Goal: Information Seeking & Learning: Learn about a topic

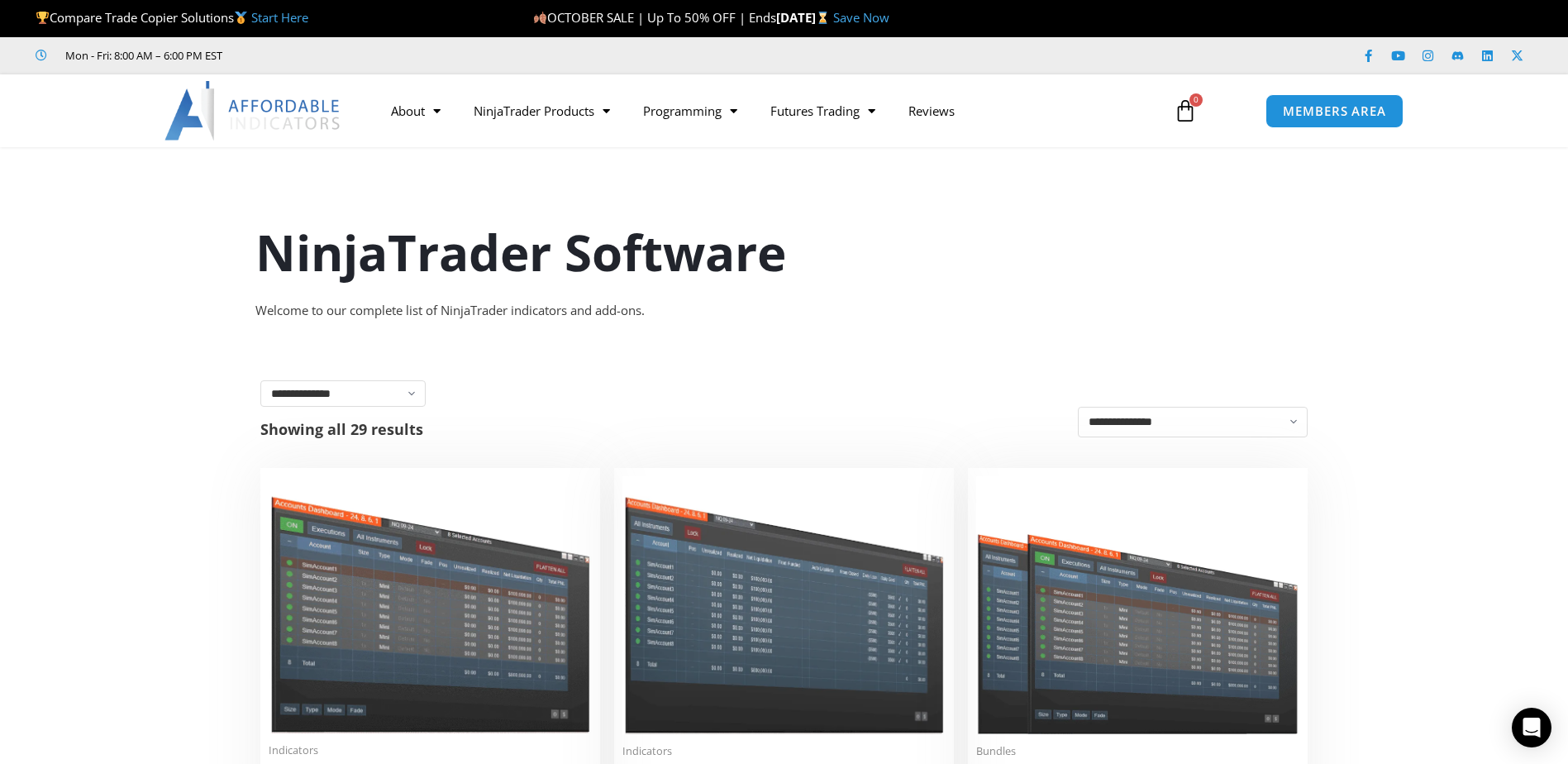
click at [244, 118] on img at bounding box center [253, 111] width 177 height 60
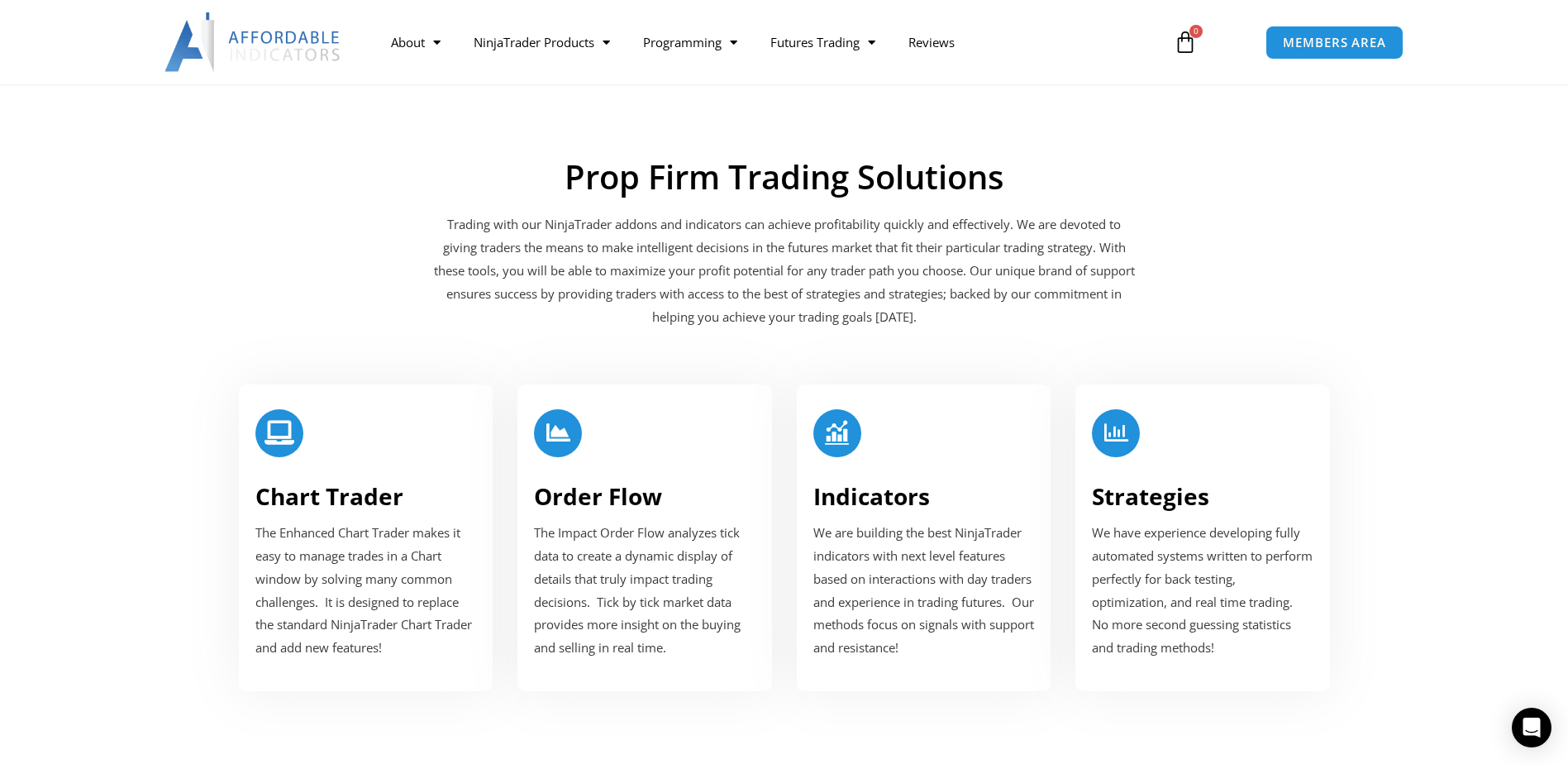
scroll to position [1654, 0]
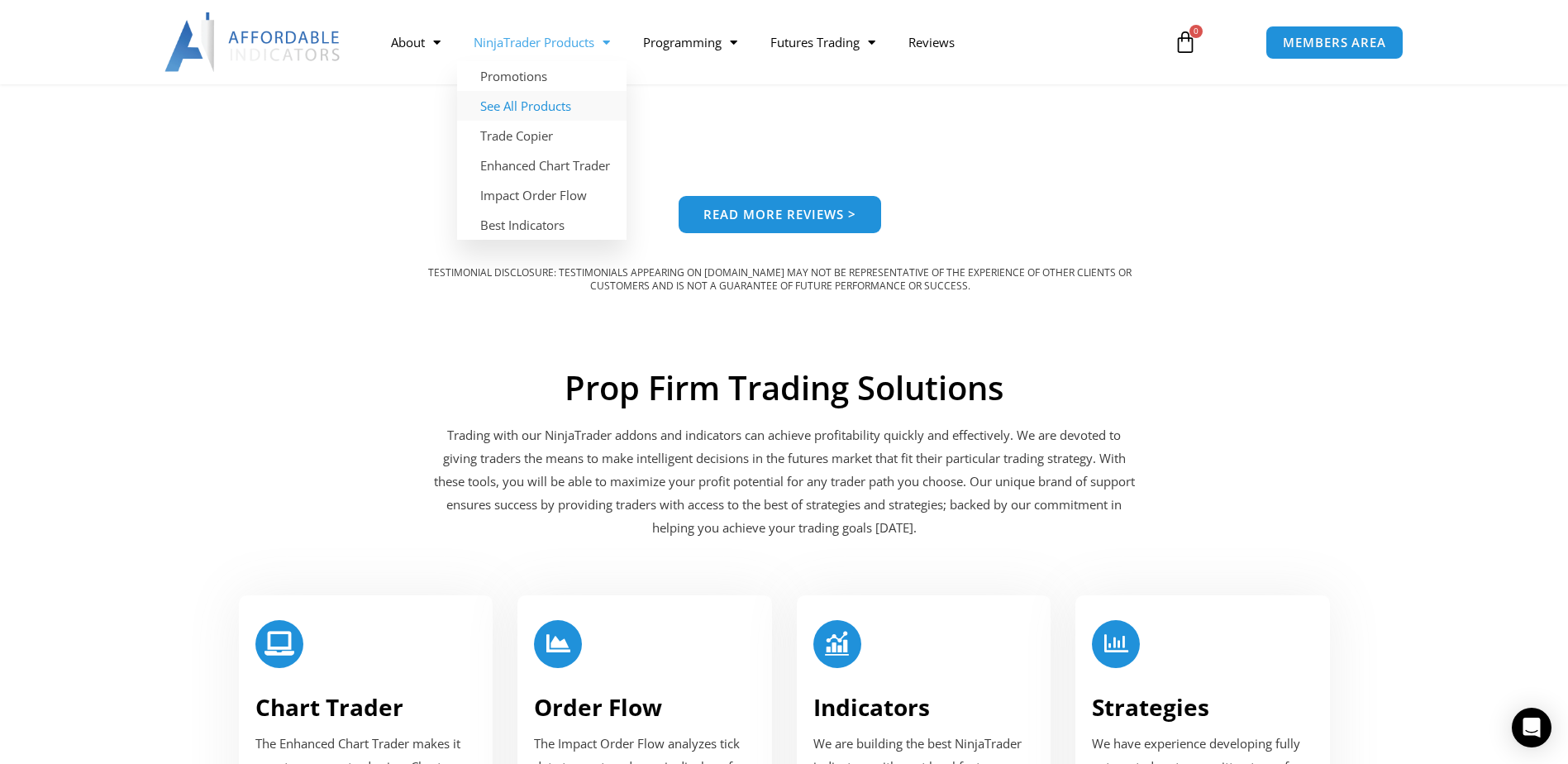
click at [553, 103] on link "See All Products" at bounding box center [542, 106] width 169 height 30
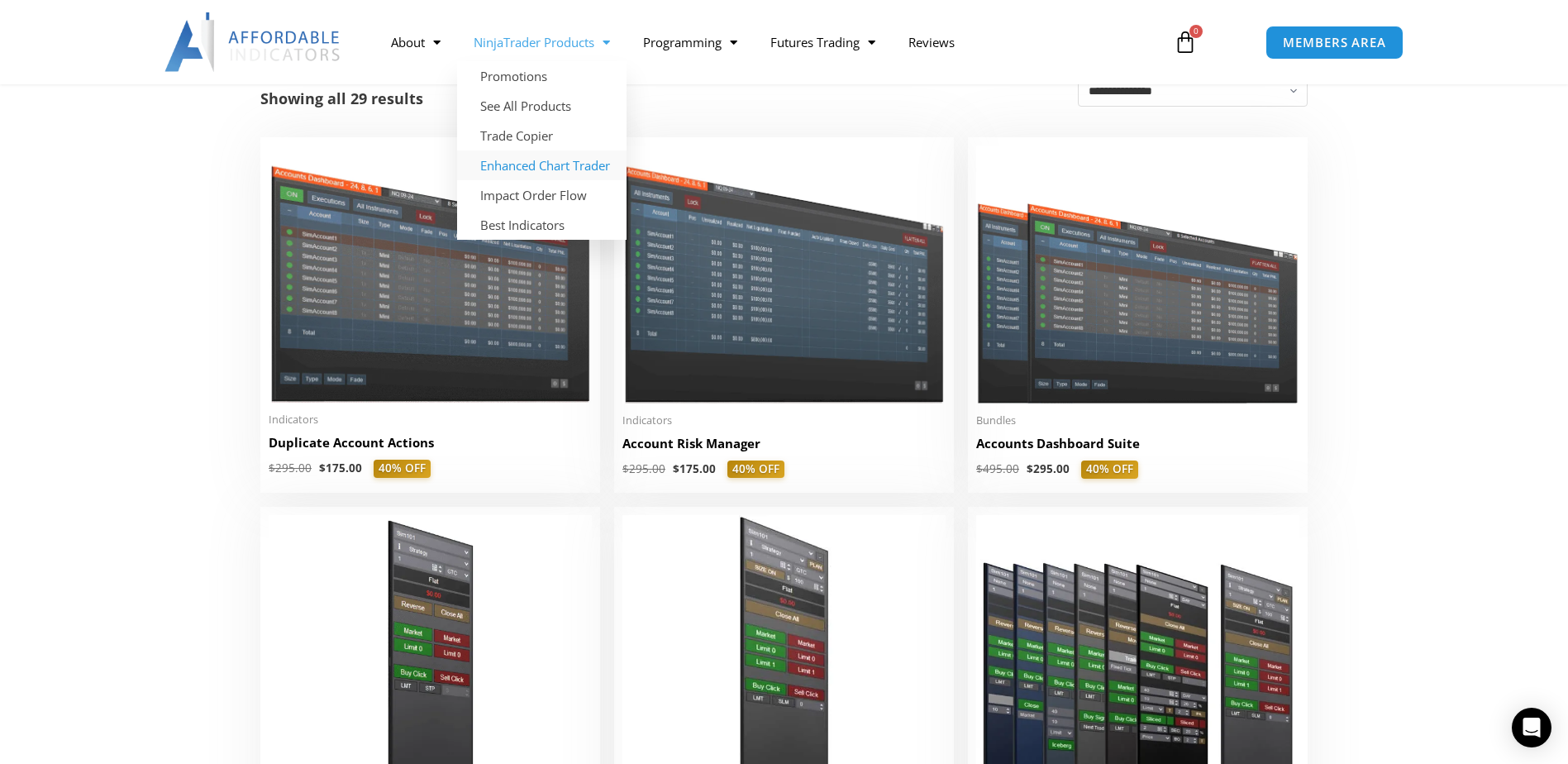
click at [554, 162] on link "Enhanced Chart Trader" at bounding box center [542, 165] width 169 height 30
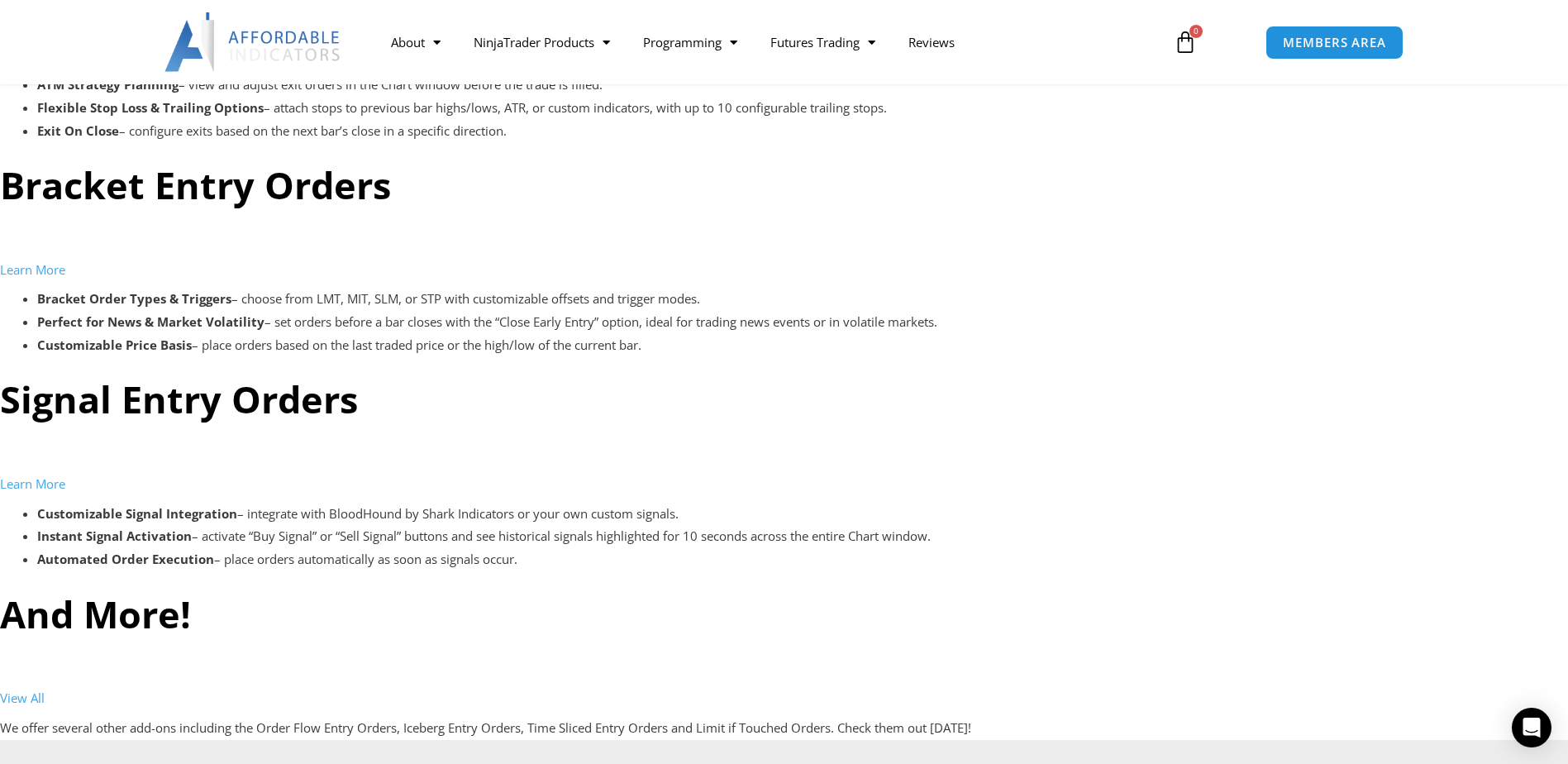
scroll to position [4677, 0]
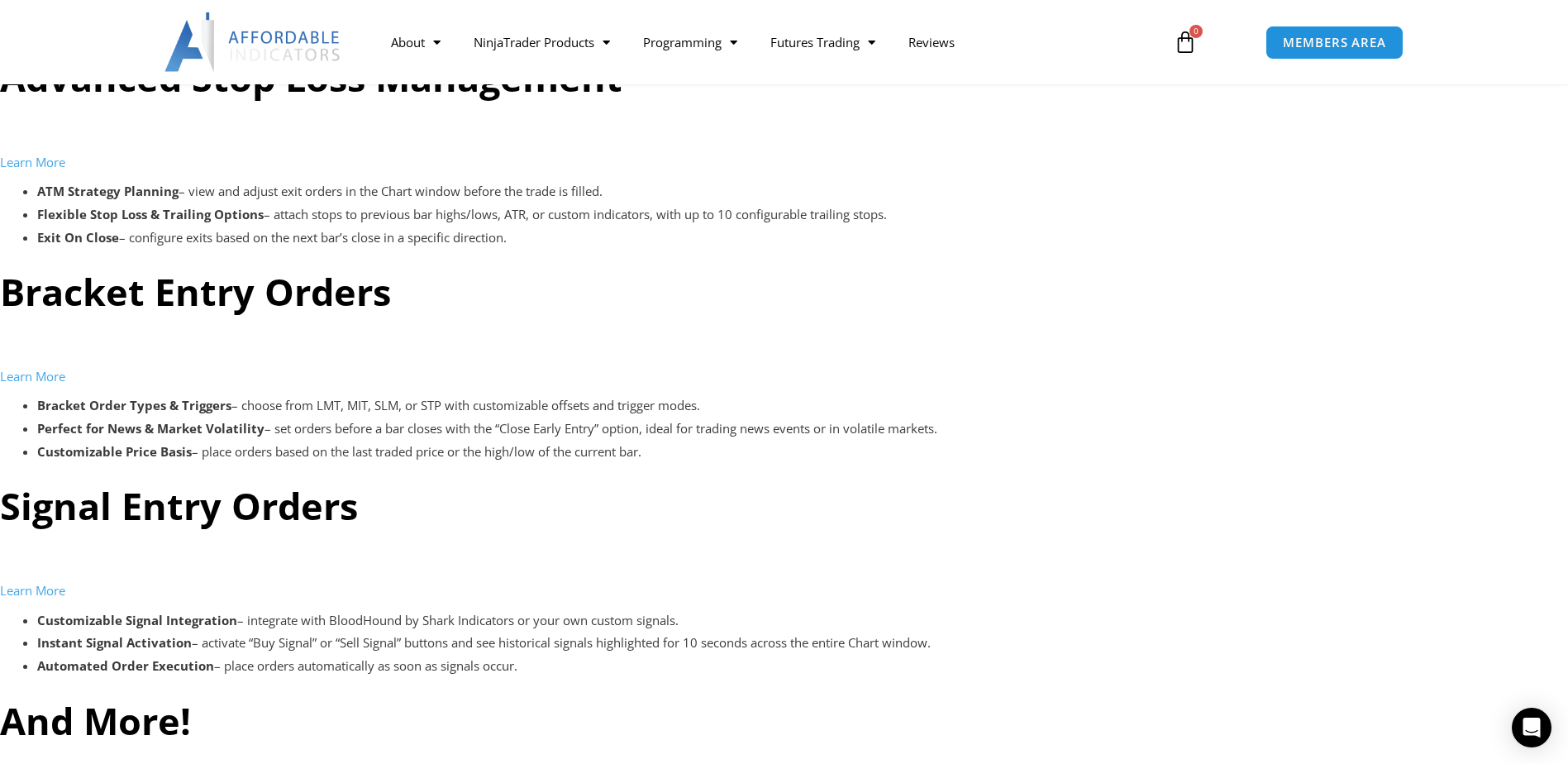
scroll to position [4677, 0]
